Goal: Find specific page/section: Find specific page/section

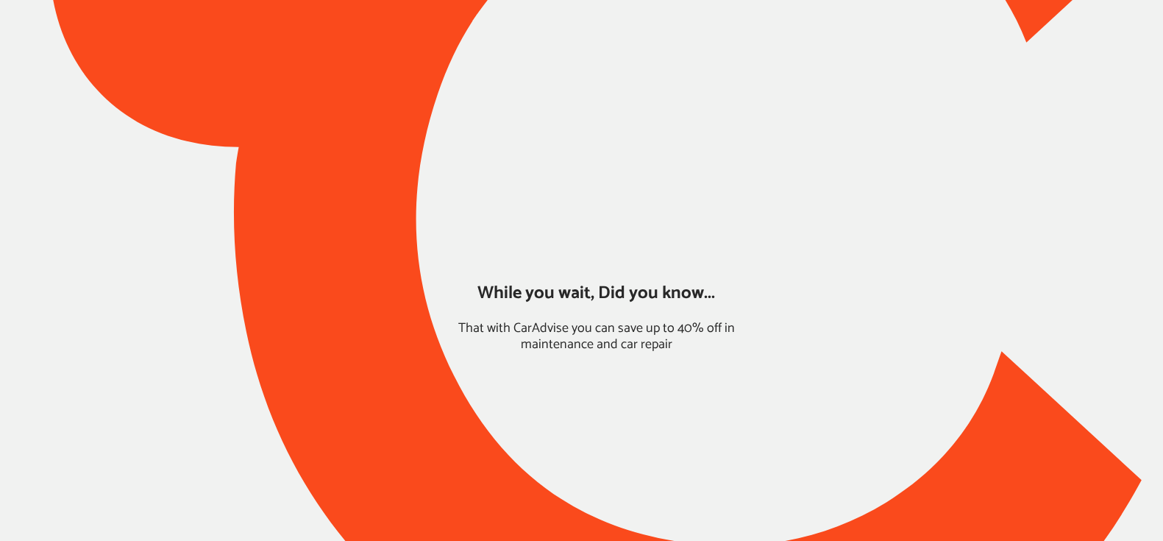
type input "*****"
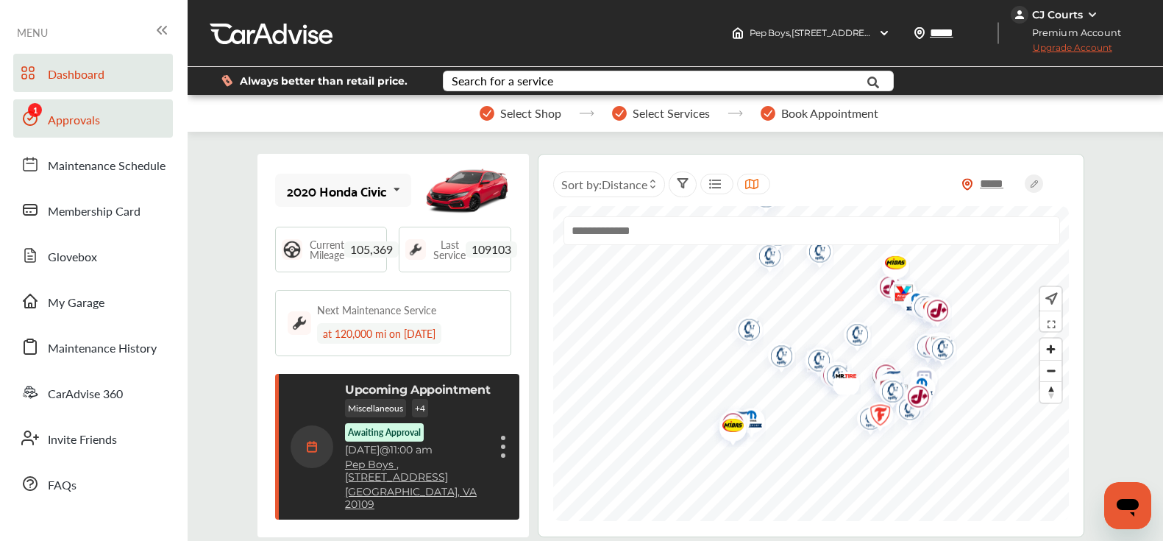
click at [51, 120] on span "Approvals" at bounding box center [74, 120] width 52 height 19
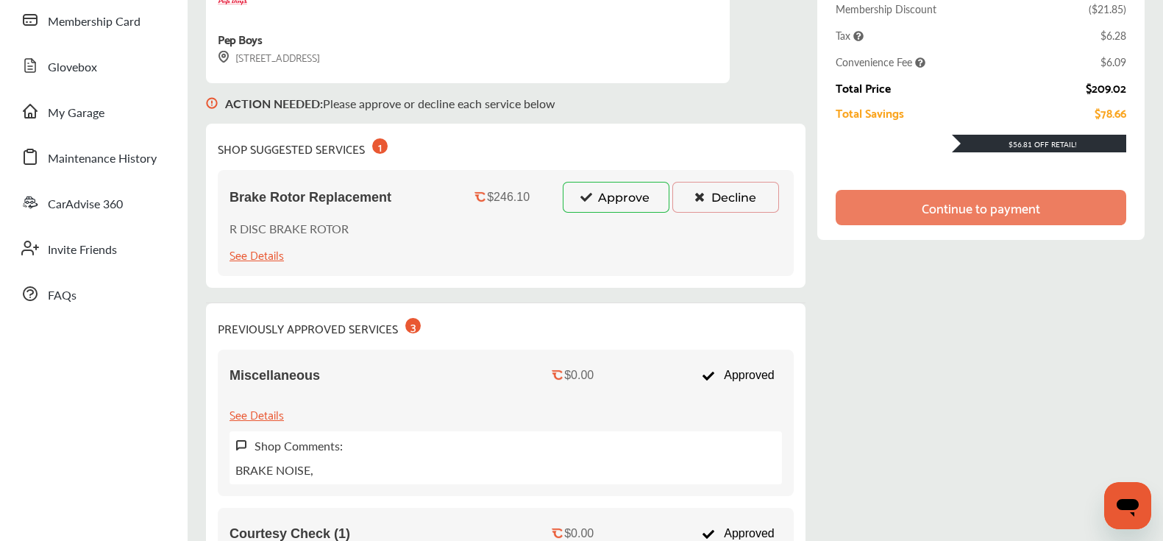
scroll to position [146, 0]
